Goal: Task Accomplishment & Management: Manage account settings

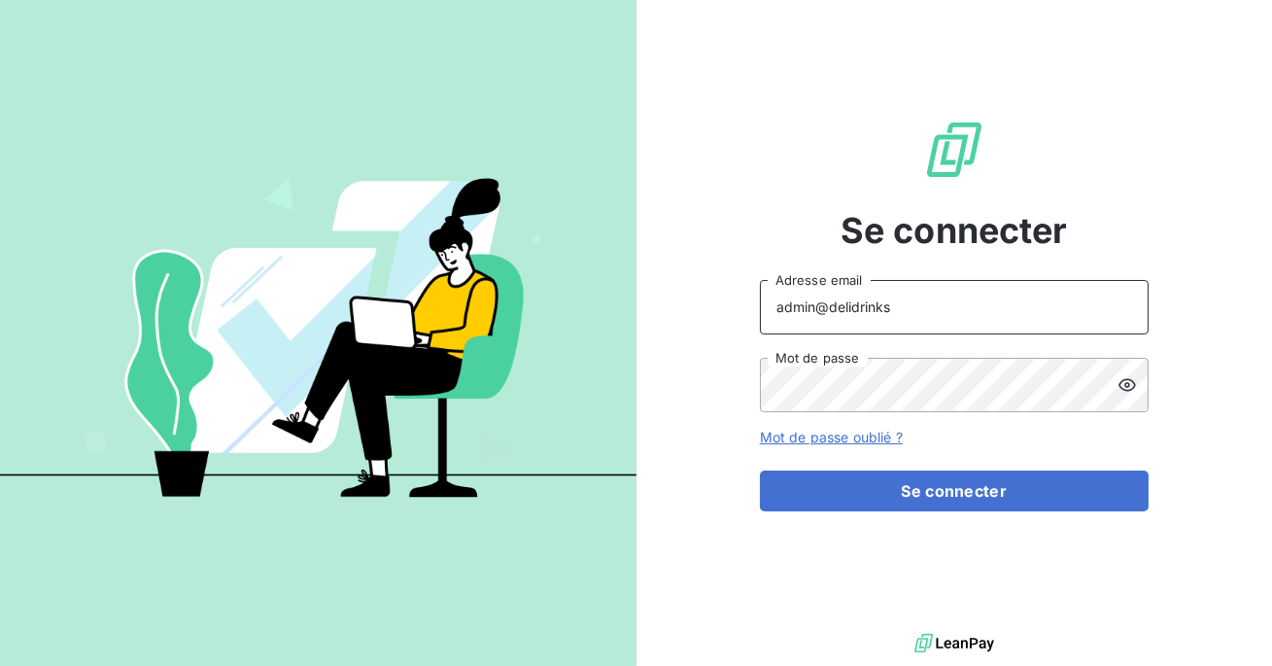
click at [936, 324] on input "admin@delidrinks" at bounding box center [954, 307] width 389 height 54
type input "admin@aadtcorfu"
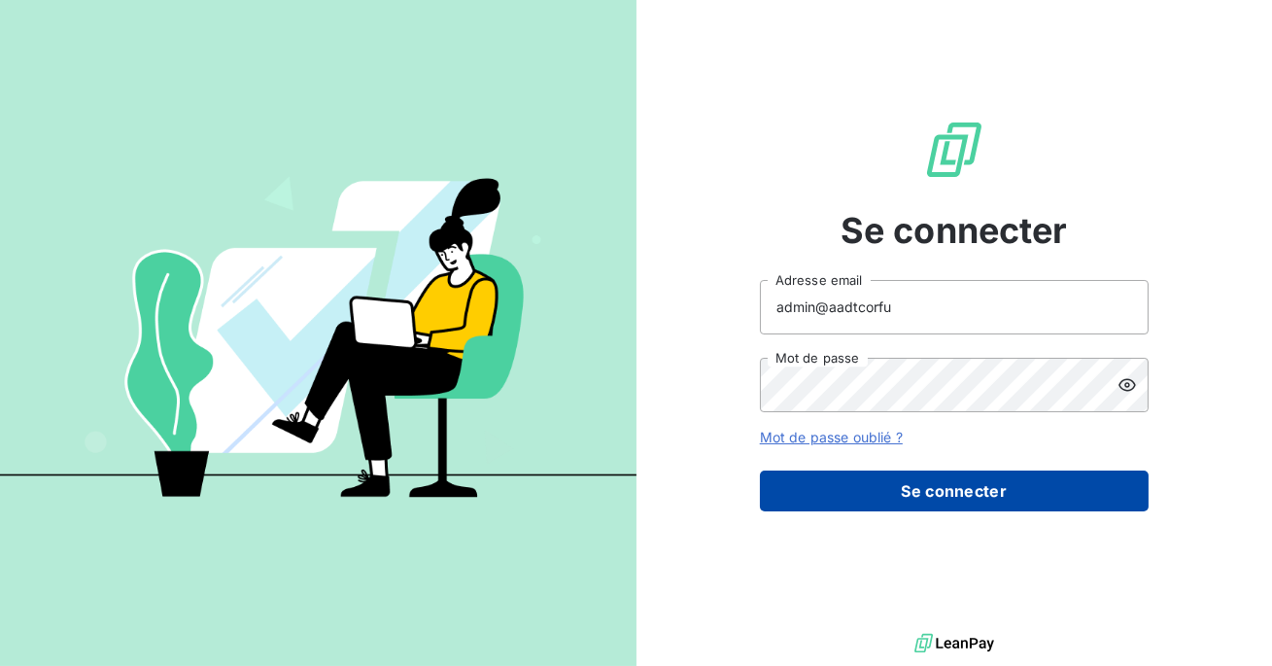
click at [904, 497] on button "Se connecter" at bounding box center [954, 490] width 389 height 41
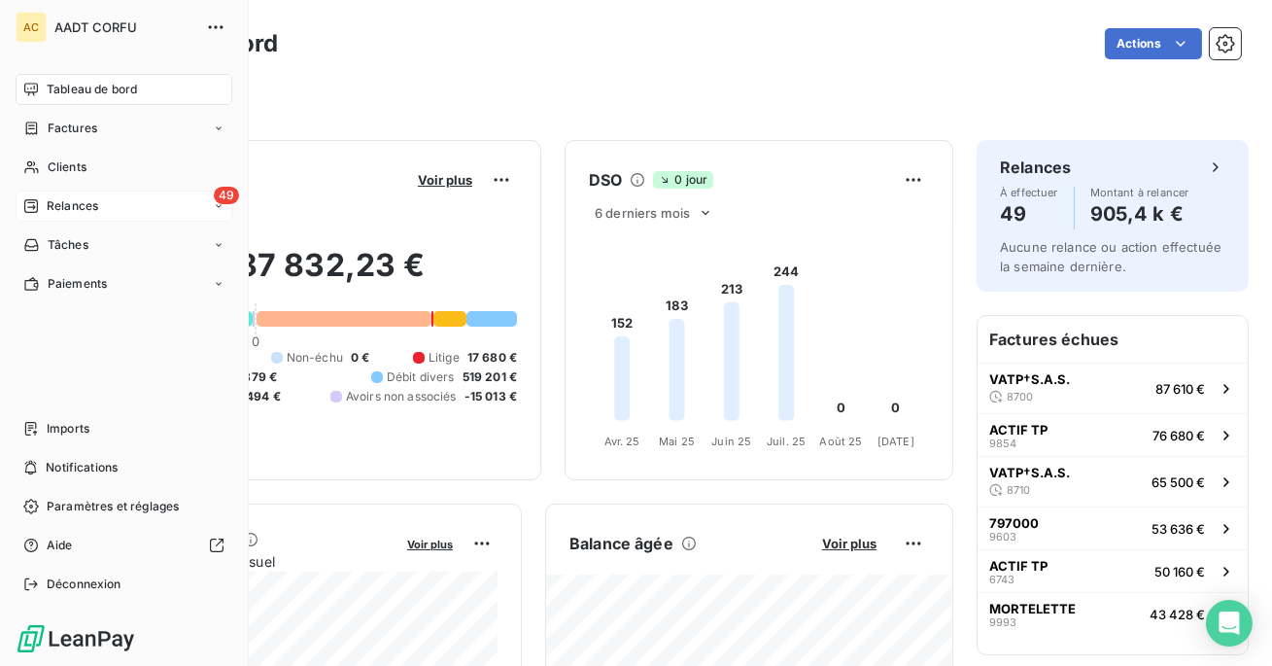
click at [42, 198] on div "Relances" at bounding box center [60, 205] width 75 height 17
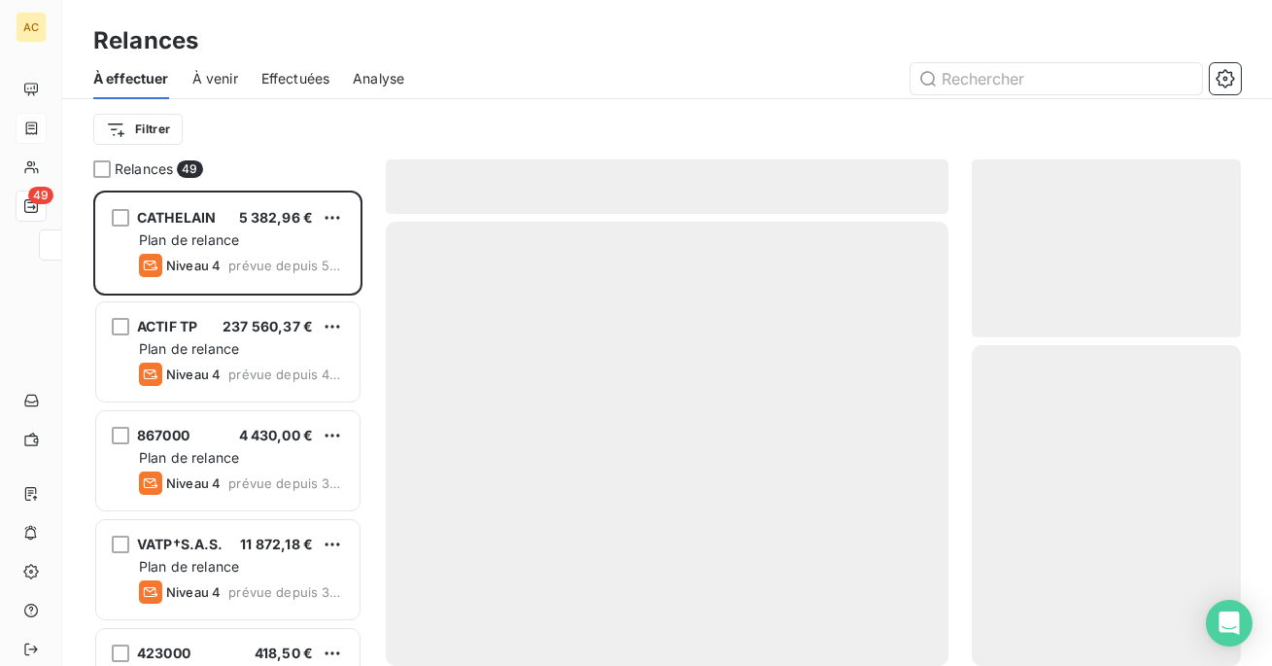
scroll to position [475, 269]
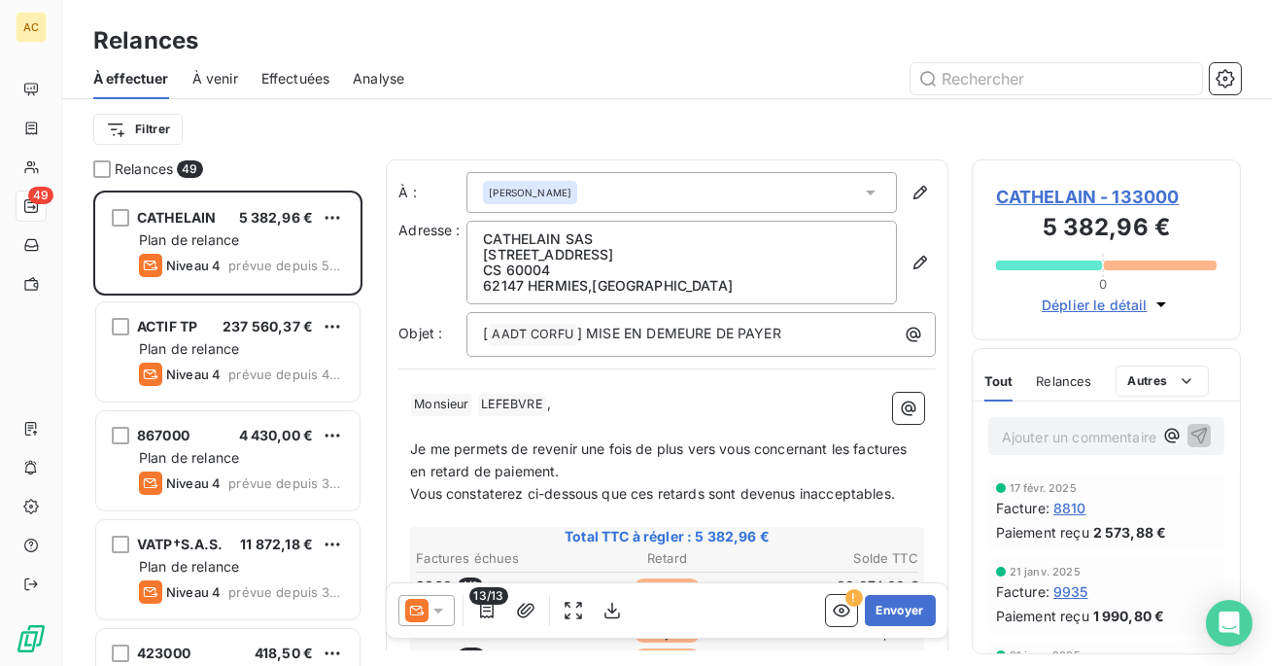
click at [293, 85] on span "Effectuées" at bounding box center [295, 78] width 69 height 19
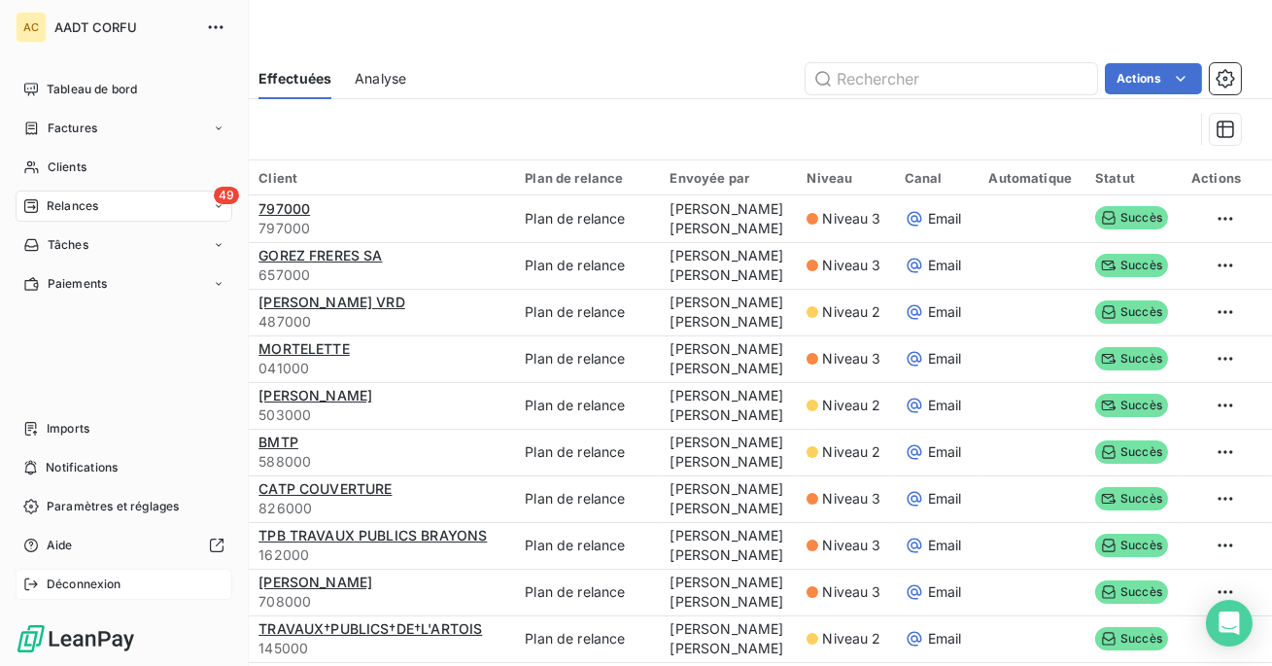
click at [31, 590] on icon at bounding box center [31, 584] width 16 height 16
